Goal: Find specific page/section: Find specific page/section

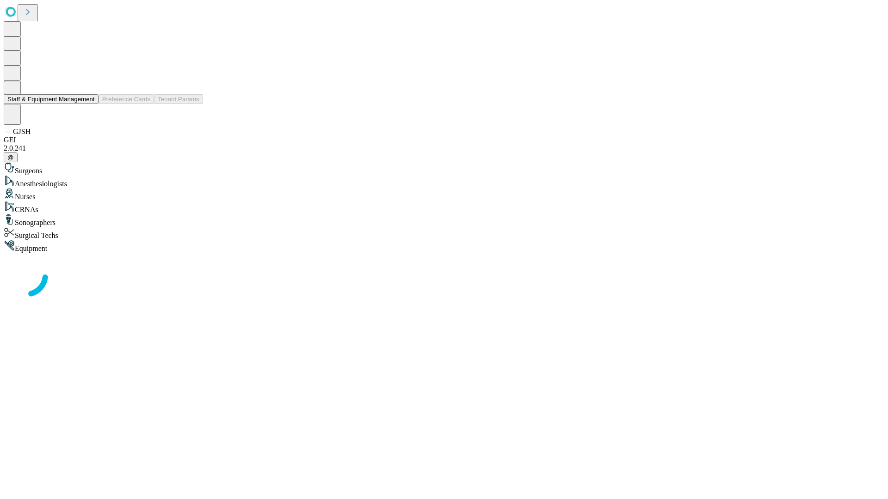
click at [88, 104] on button "Staff & Equipment Management" at bounding box center [51, 99] width 95 height 10
